Goal: Check status: Check status

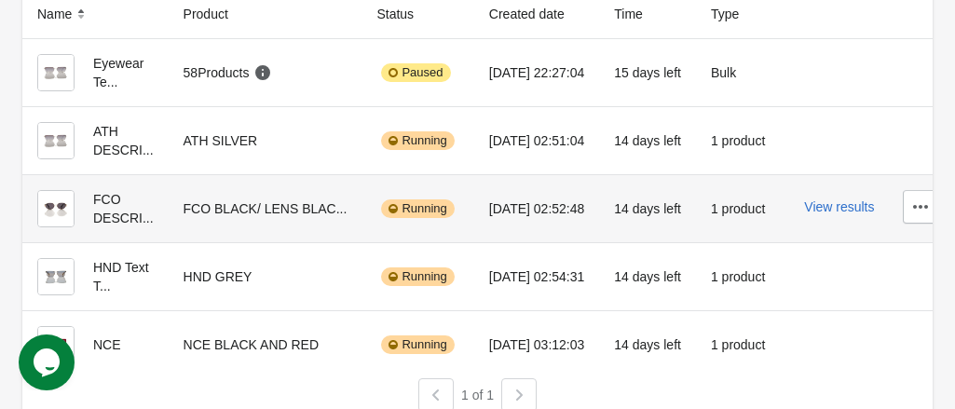
scroll to position [186, 0]
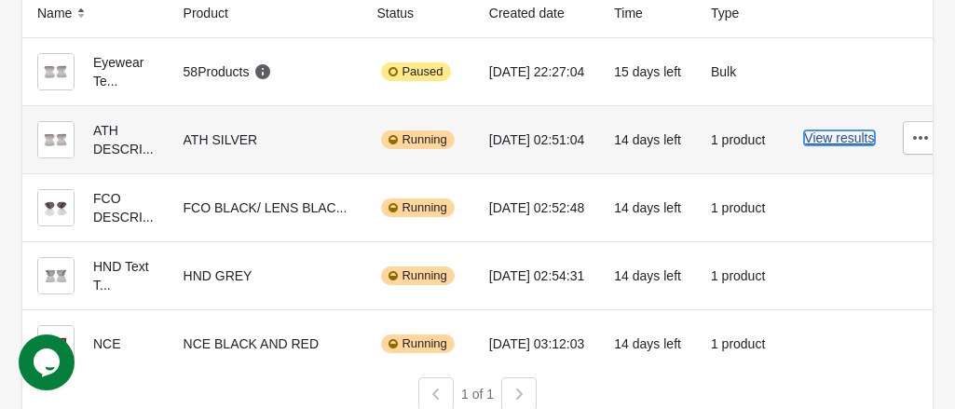
click at [827, 136] on button "View results" at bounding box center [839, 137] width 70 height 15
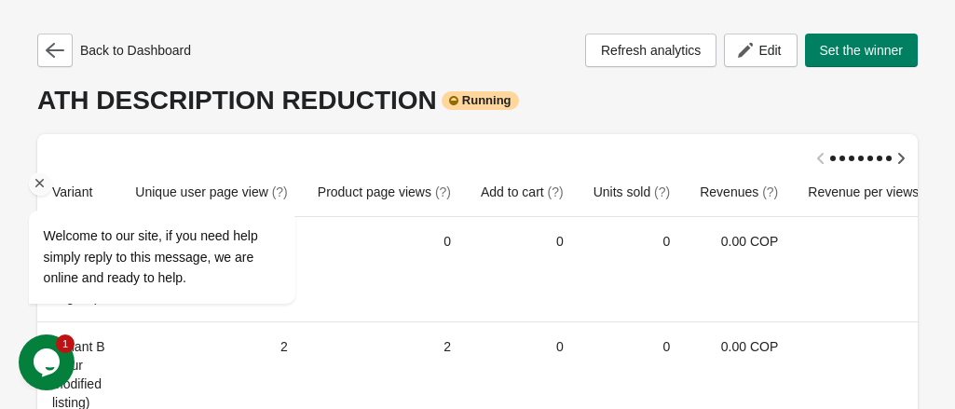
click at [37, 180] on icon "Chat attention grabber" at bounding box center [40, 183] width 17 height 17
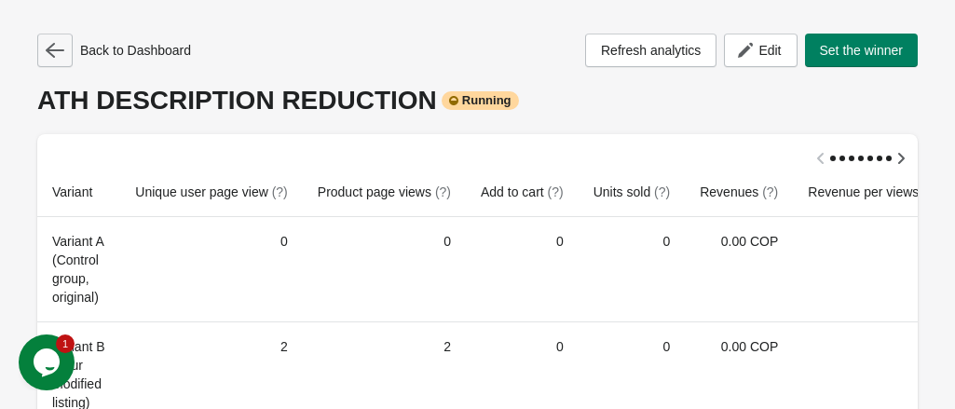
click at [61, 48] on icon "button" at bounding box center [55, 50] width 19 height 19
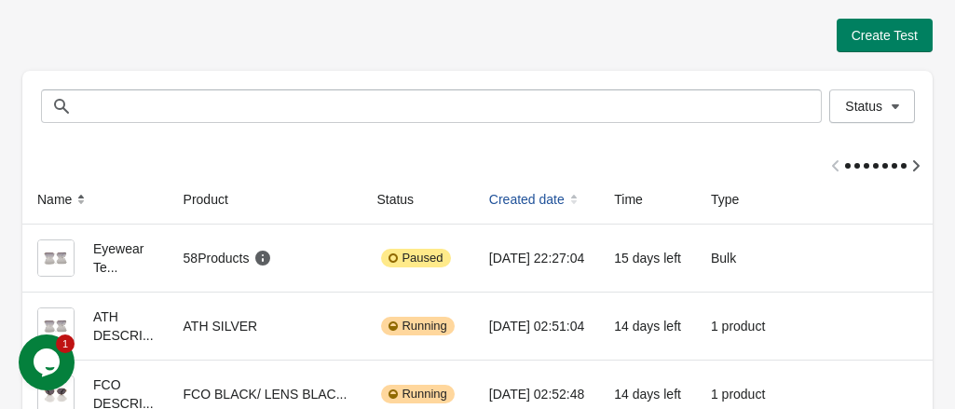
scroll to position [93, 0]
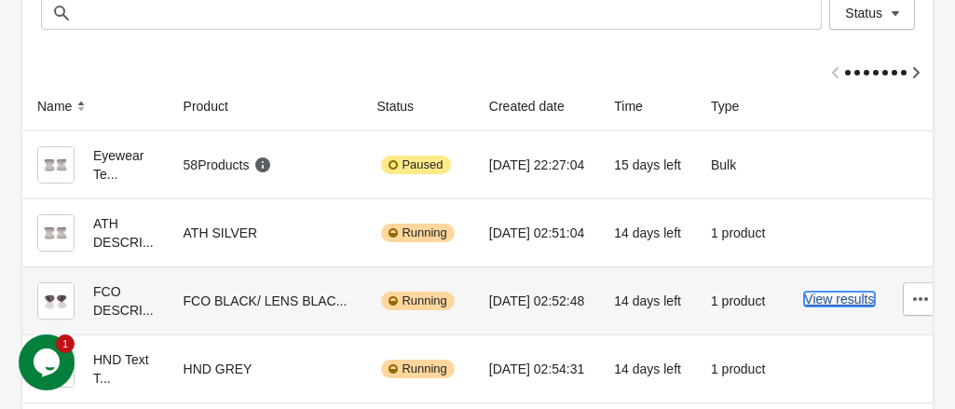
click at [827, 298] on button "View results" at bounding box center [839, 299] width 70 height 15
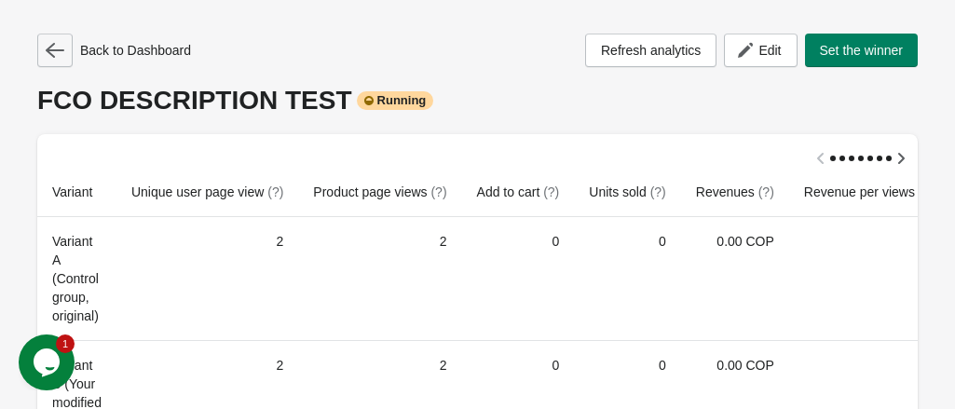
click at [61, 53] on icon "button" at bounding box center [55, 50] width 19 height 19
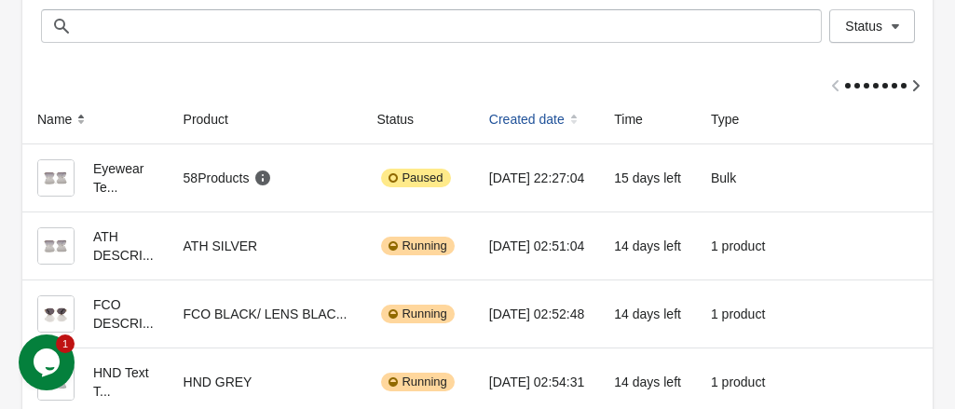
scroll to position [186, 0]
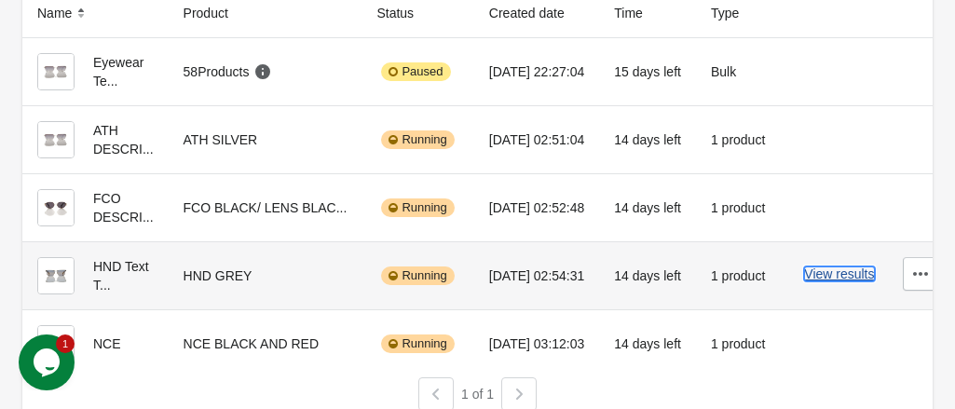
click at [818, 277] on button "View results" at bounding box center [839, 273] width 70 height 15
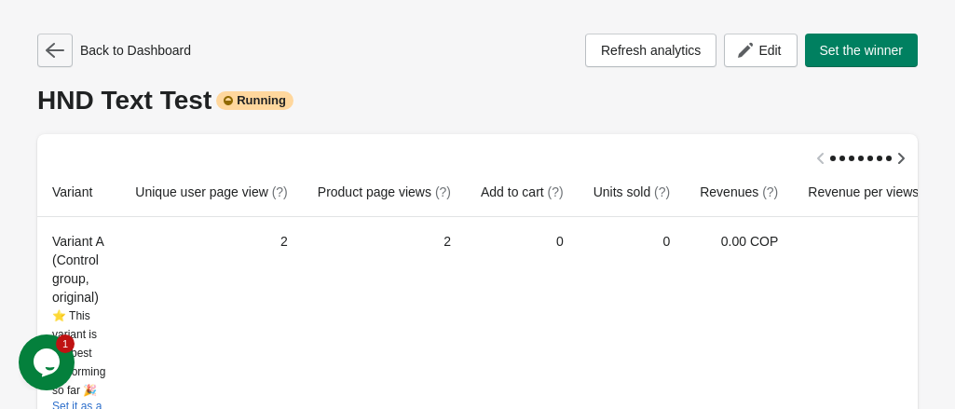
click at [65, 60] on button "button" at bounding box center [54, 51] width 35 height 34
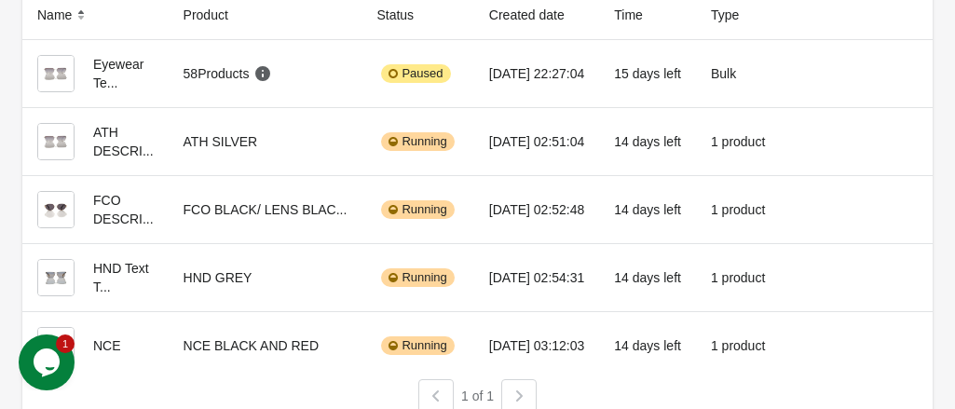
scroll to position [201, 0]
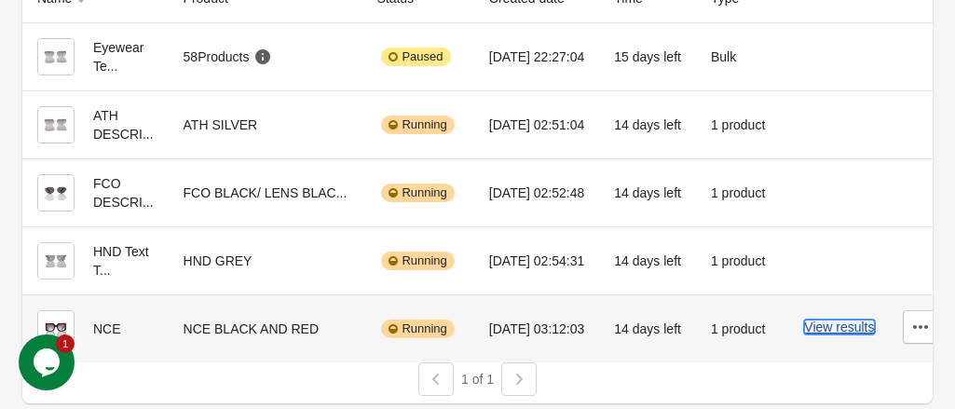
click at [820, 331] on button "View results" at bounding box center [839, 326] width 70 height 15
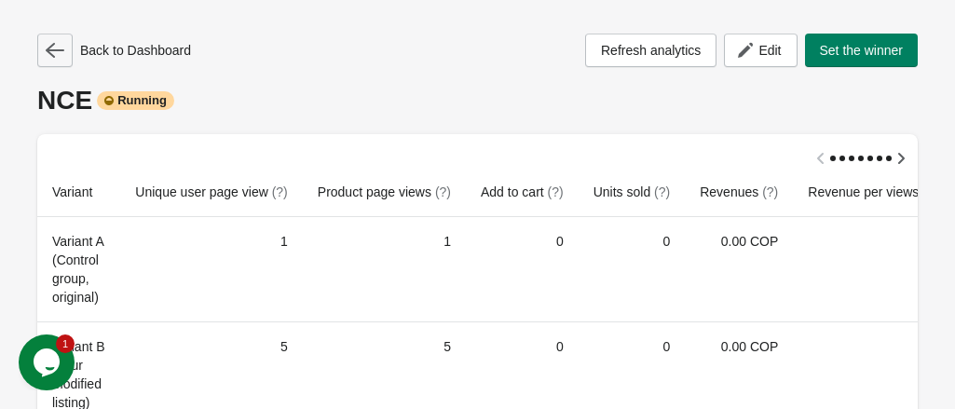
click at [58, 51] on icon "button" at bounding box center [55, 50] width 19 height 19
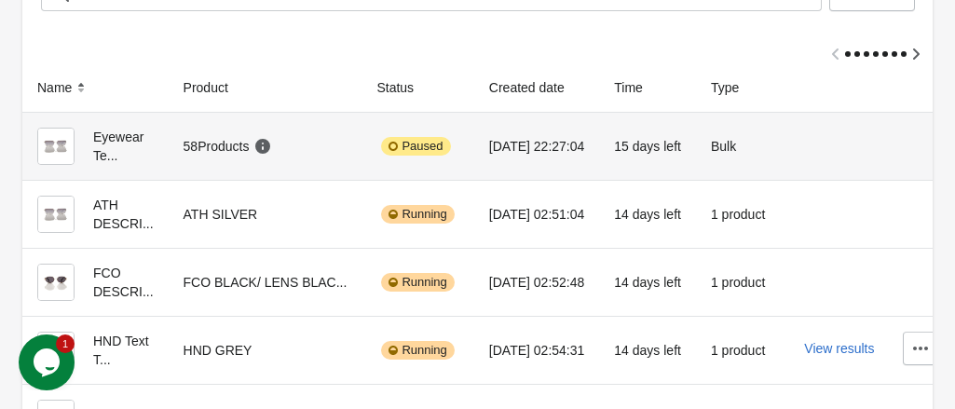
scroll to position [215, 0]
